Goal: Task Accomplishment & Management: Manage account settings

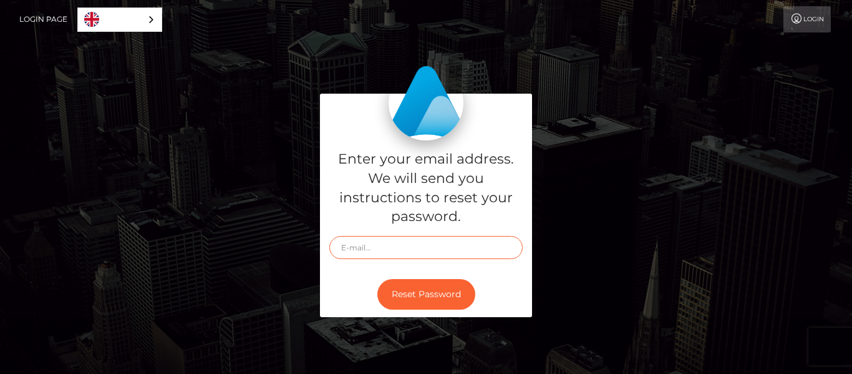
click at [379, 254] on input "text" at bounding box center [425, 247] width 193 height 23
type input "[EMAIL_ADDRESS][DOMAIN_NAME]"
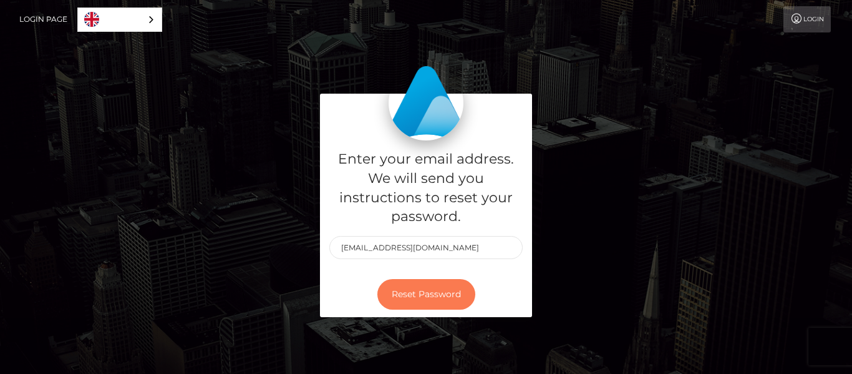
click at [449, 296] on button "Reset Password" at bounding box center [426, 294] width 98 height 31
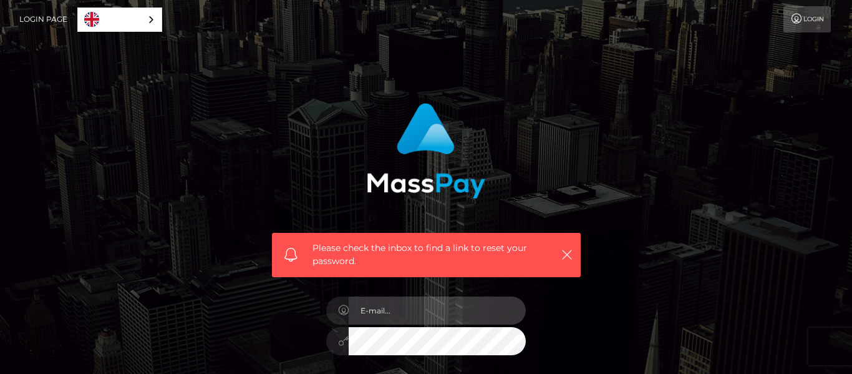
type input "[EMAIL_ADDRESS][DOMAIN_NAME]"
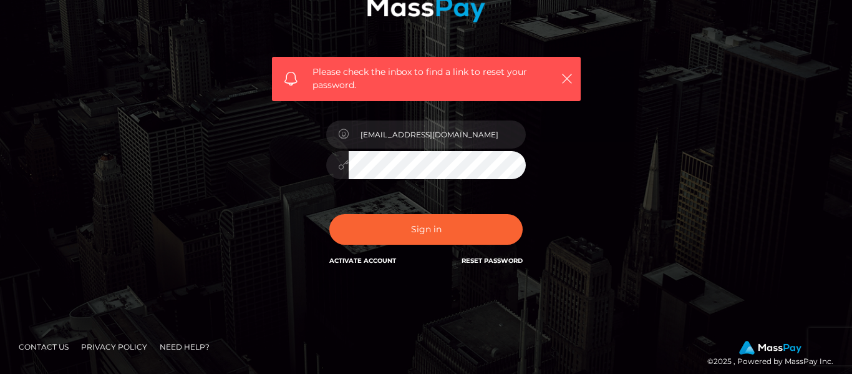
scroll to position [185, 0]
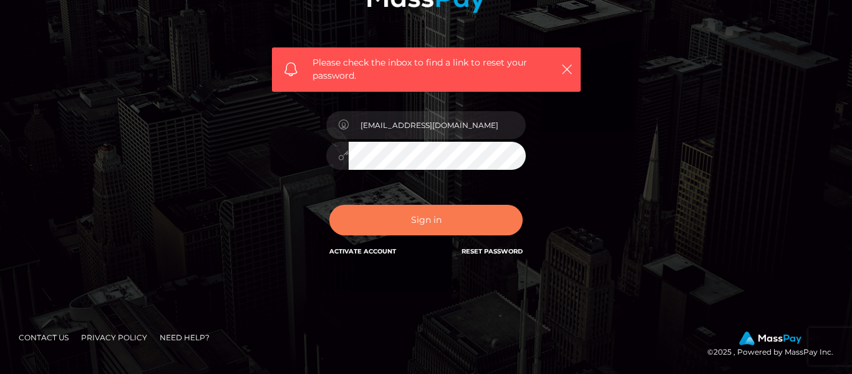
click at [456, 226] on button "Sign in" at bounding box center [425, 220] width 193 height 31
